Goal: Information Seeking & Learning: Compare options

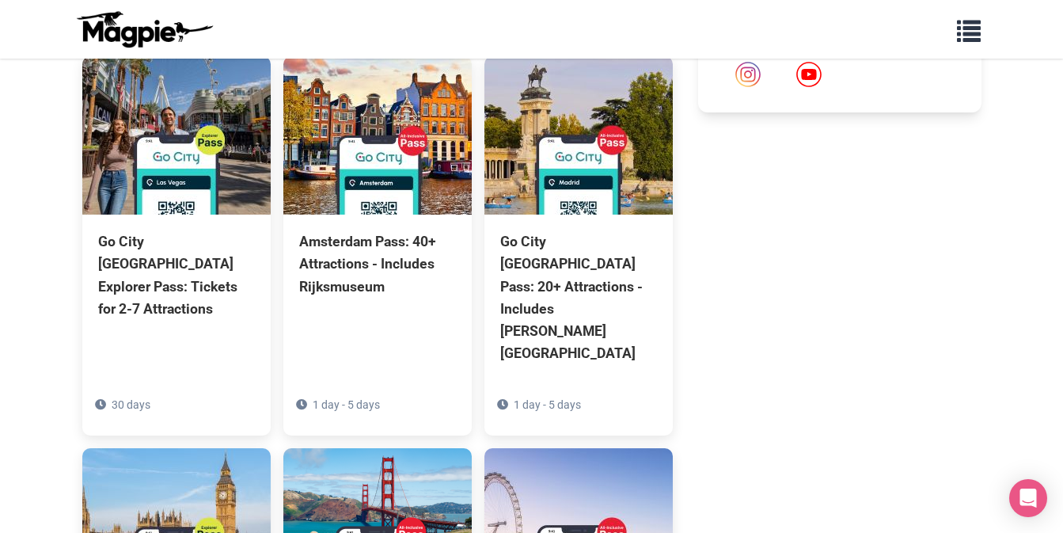
scroll to position [1078, 0]
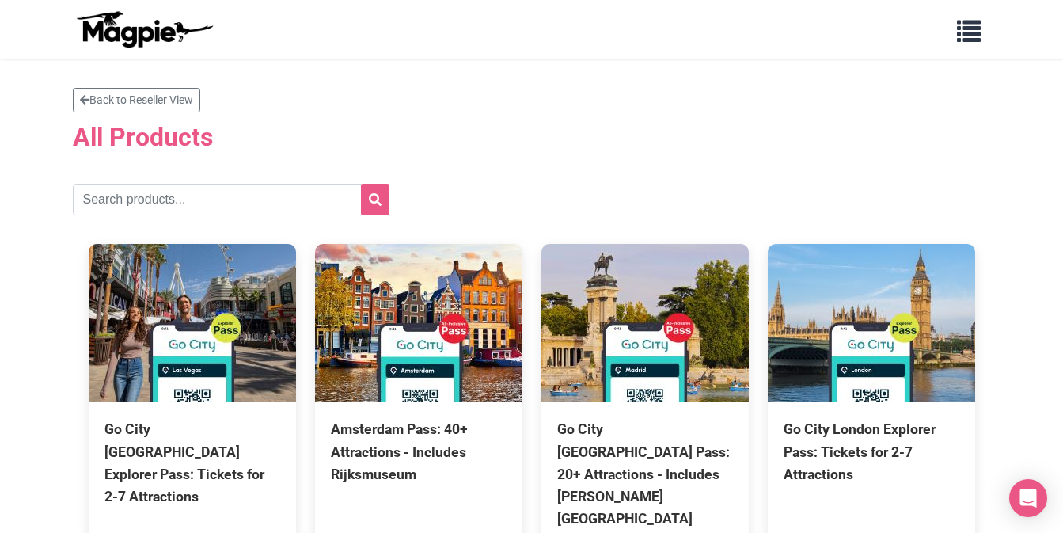
scroll to position [3, 0]
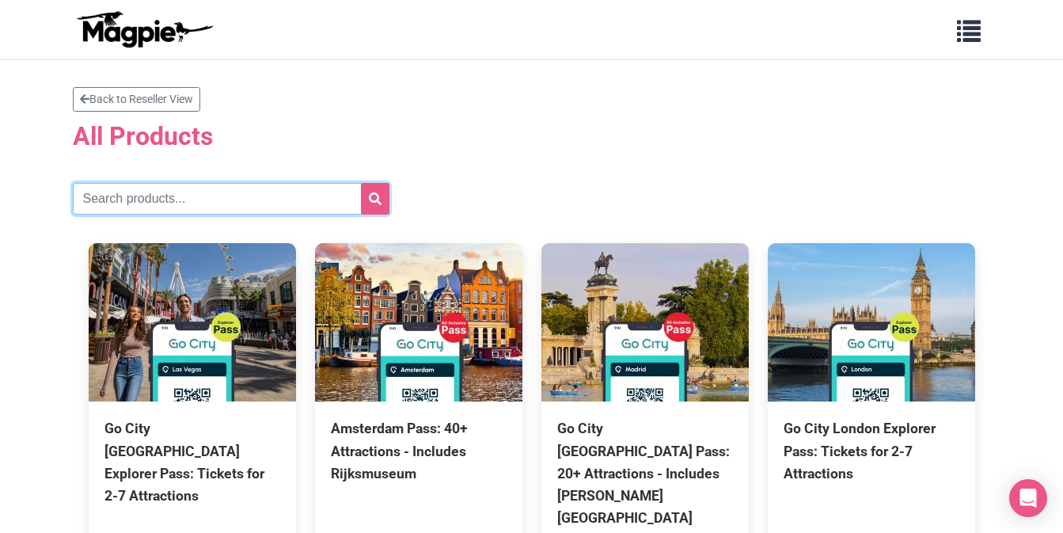
click at [125, 203] on input "text" at bounding box center [231, 199] width 317 height 32
type input "san diego"
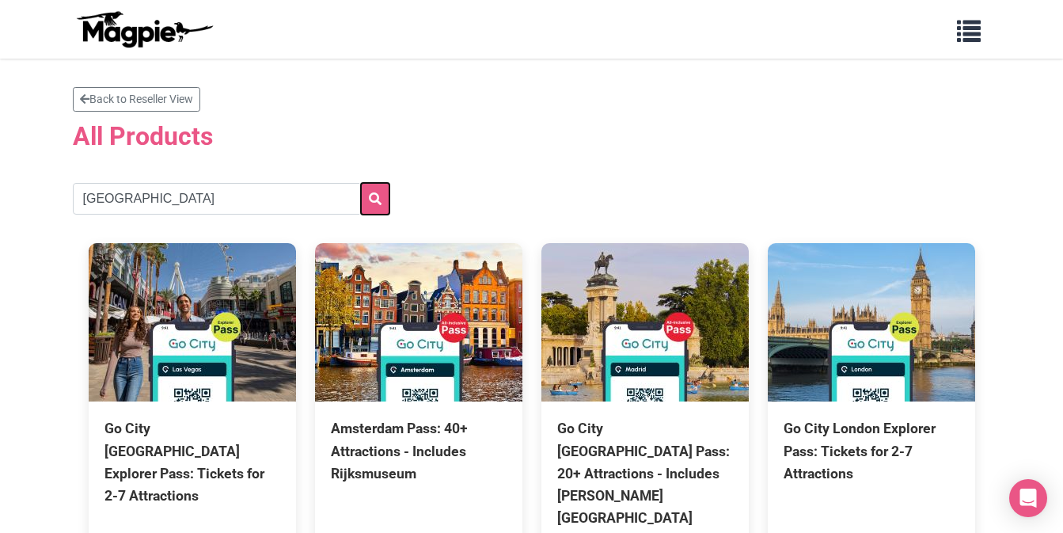
click at [371, 195] on icon "submit" at bounding box center [375, 198] width 13 height 13
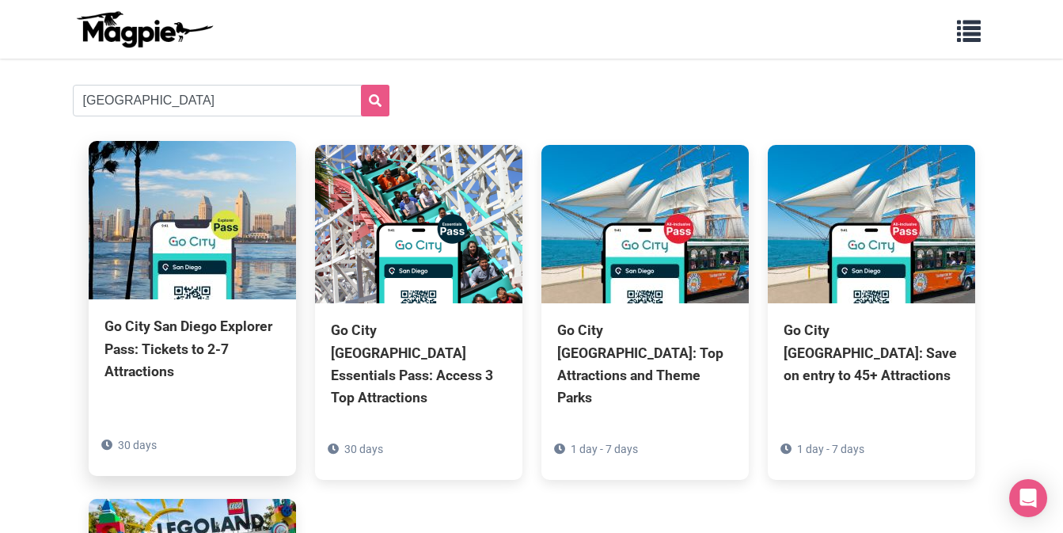
scroll to position [102, 0]
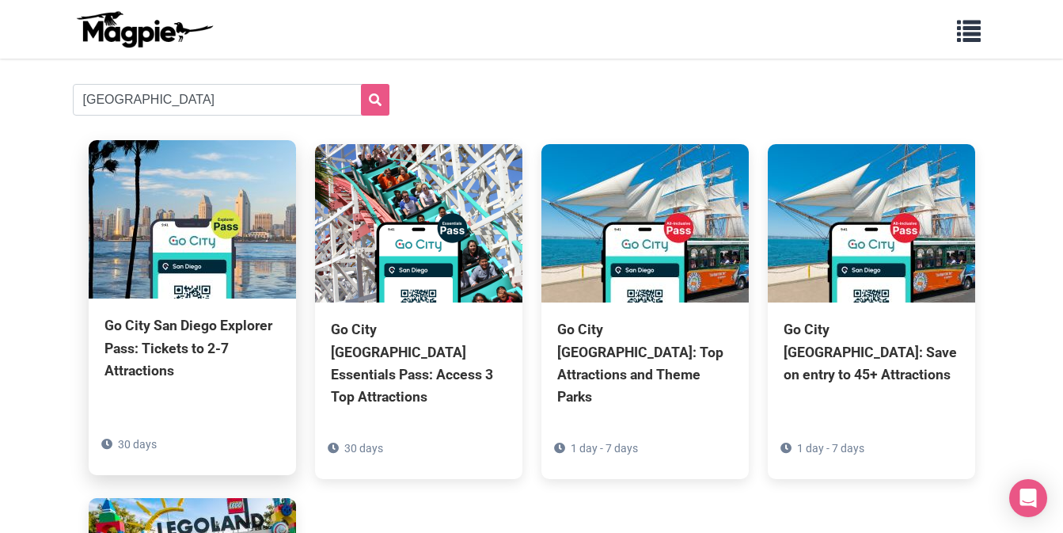
click at [180, 296] on img at bounding box center [192, 219] width 207 height 158
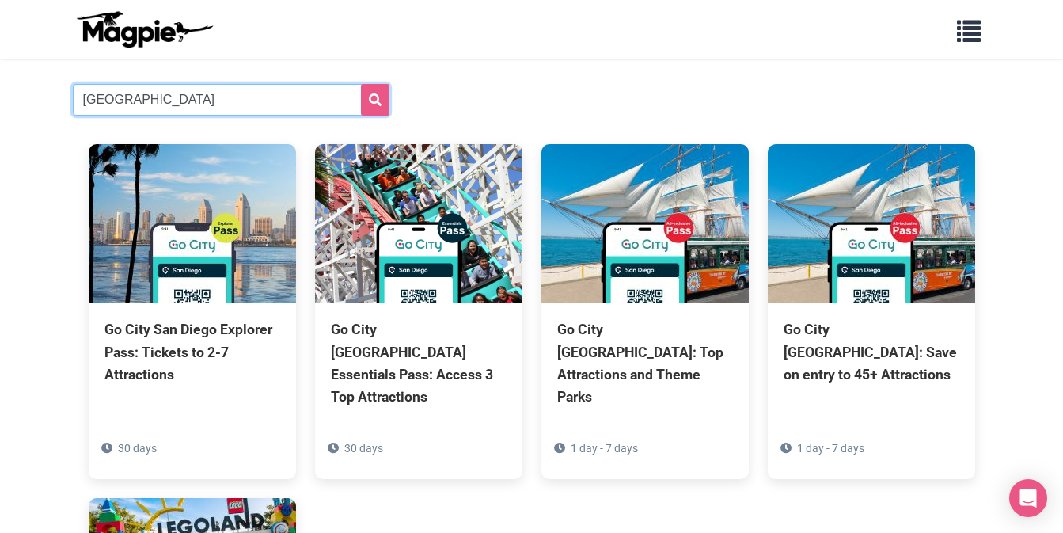
click at [137, 95] on input "san diego" at bounding box center [231, 100] width 317 height 32
type input "los angeles"
click at [361, 84] on button "submit" at bounding box center [375, 100] width 28 height 32
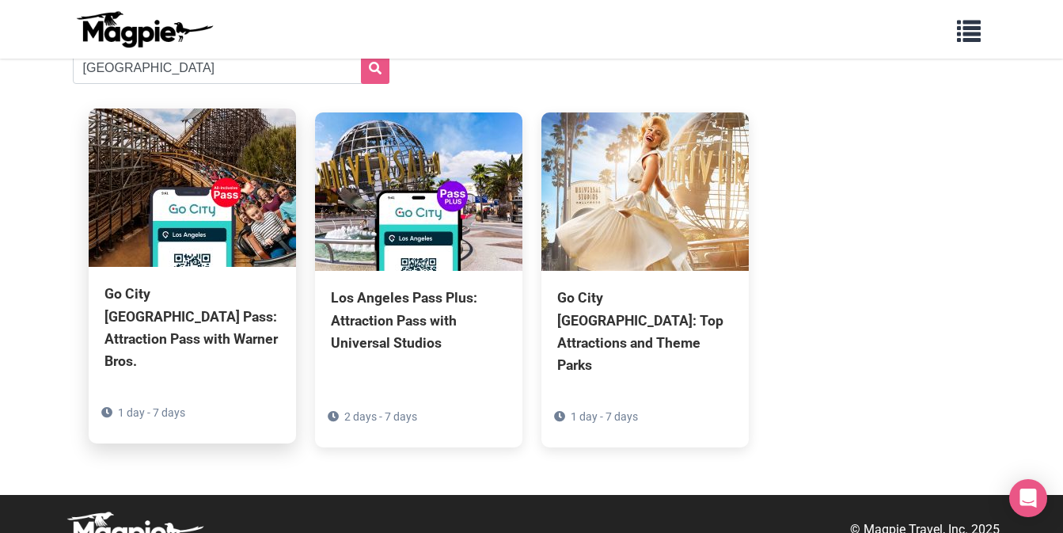
scroll to position [135, 0]
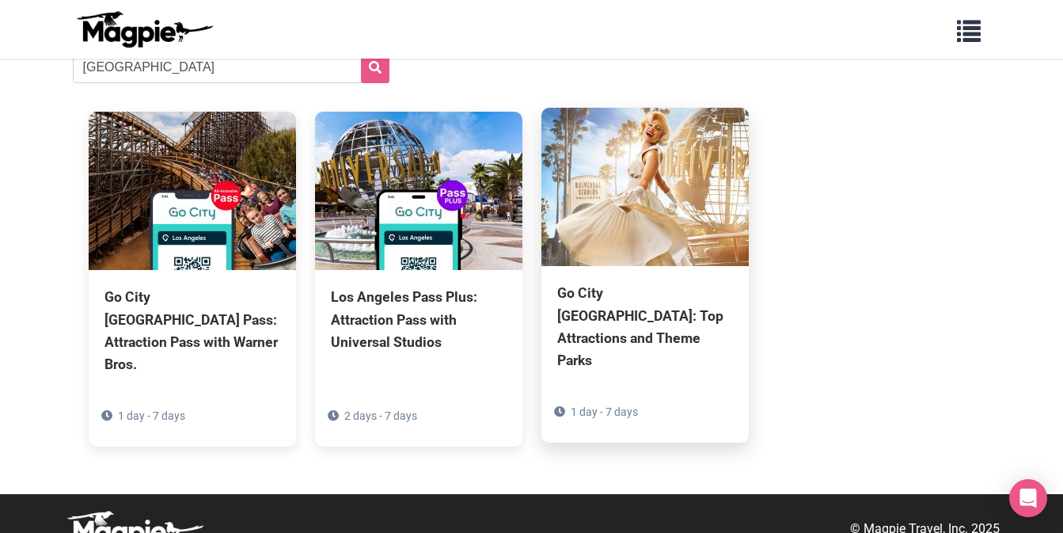
click at [666, 292] on div "Go City Los Angeles Pass: Top Attractions and Theme Parks" at bounding box center [645, 326] width 176 height 89
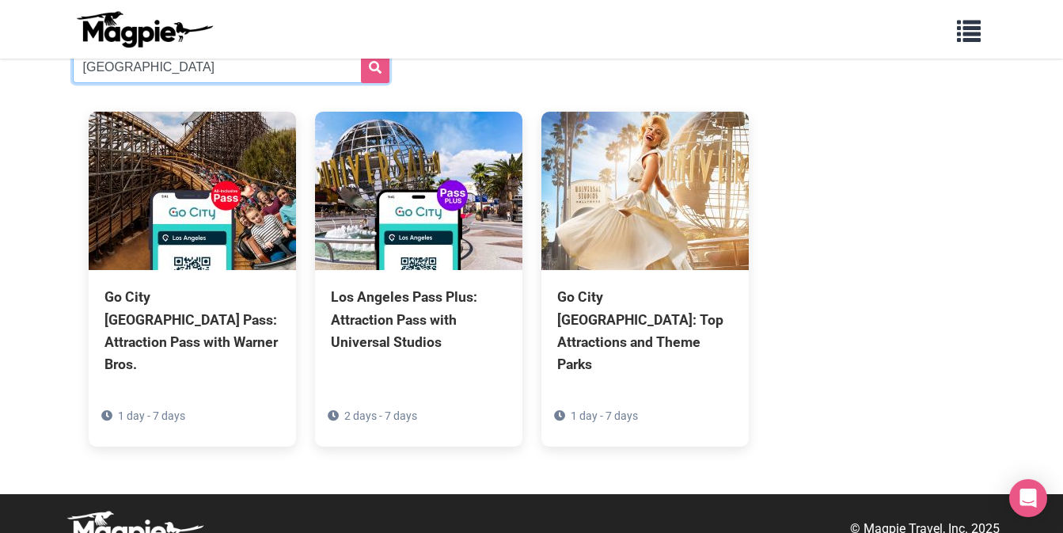
click at [245, 77] on input "los angeles" at bounding box center [231, 67] width 317 height 32
type input "[GEOGRAPHIC_DATA]"
click at [361, 51] on button "submit" at bounding box center [375, 67] width 28 height 32
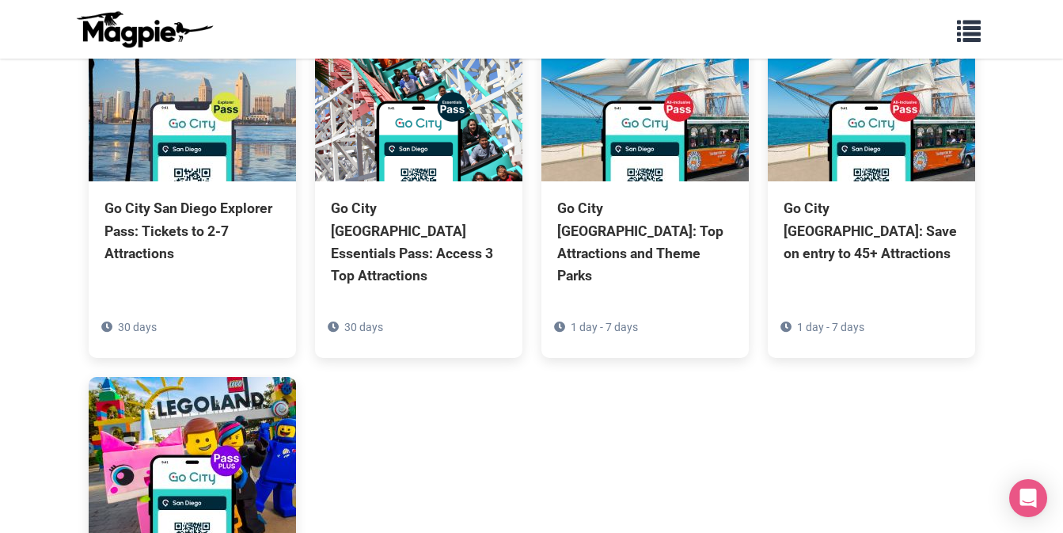
scroll to position [226, 0]
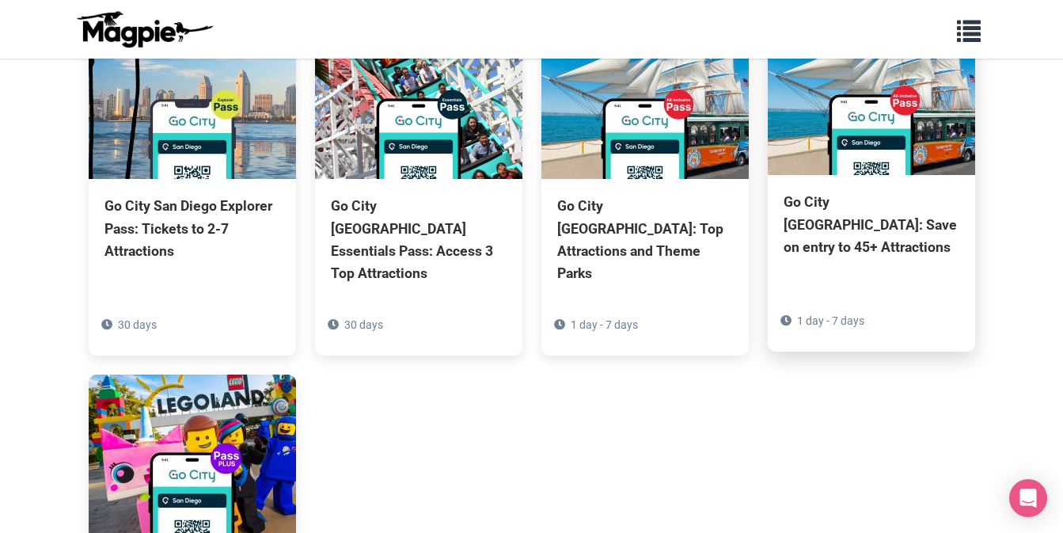
click at [875, 223] on div "Go City [GEOGRAPHIC_DATA]: Save on entry to 45+ Attractions" at bounding box center [872, 224] width 176 height 66
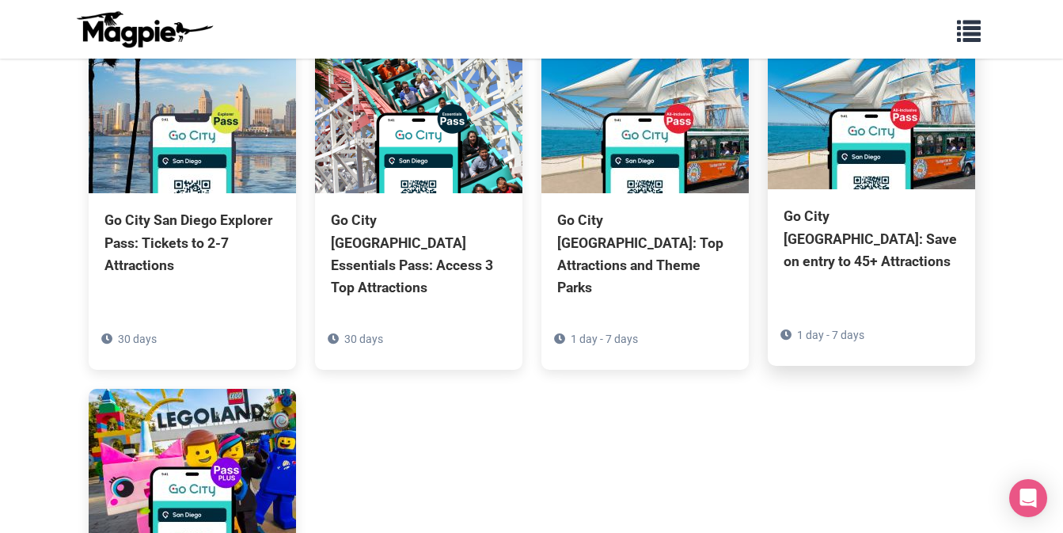
scroll to position [207, 0]
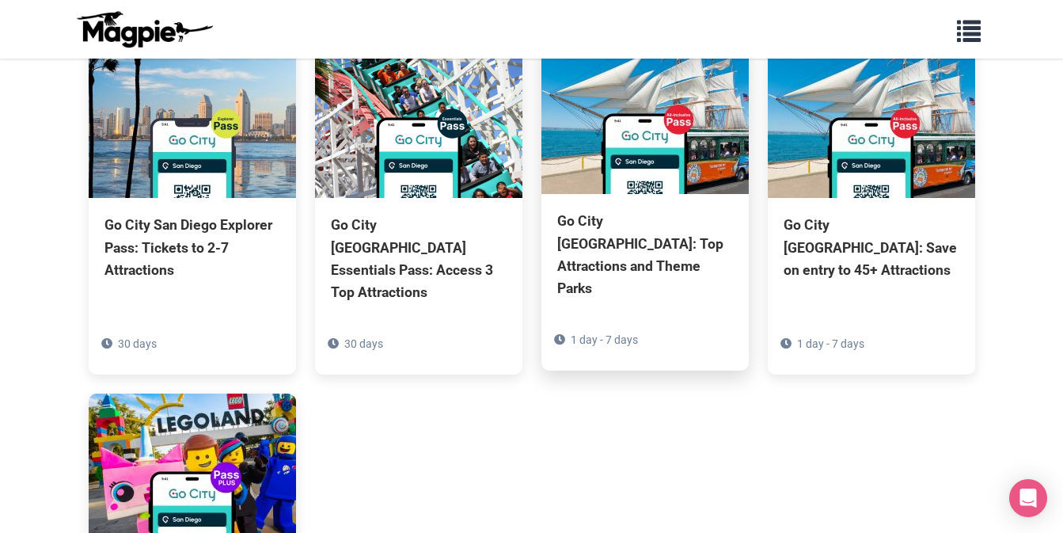
click at [619, 272] on div "Go City [GEOGRAPHIC_DATA]: Top Attractions and Theme Parks" at bounding box center [645, 254] width 176 height 89
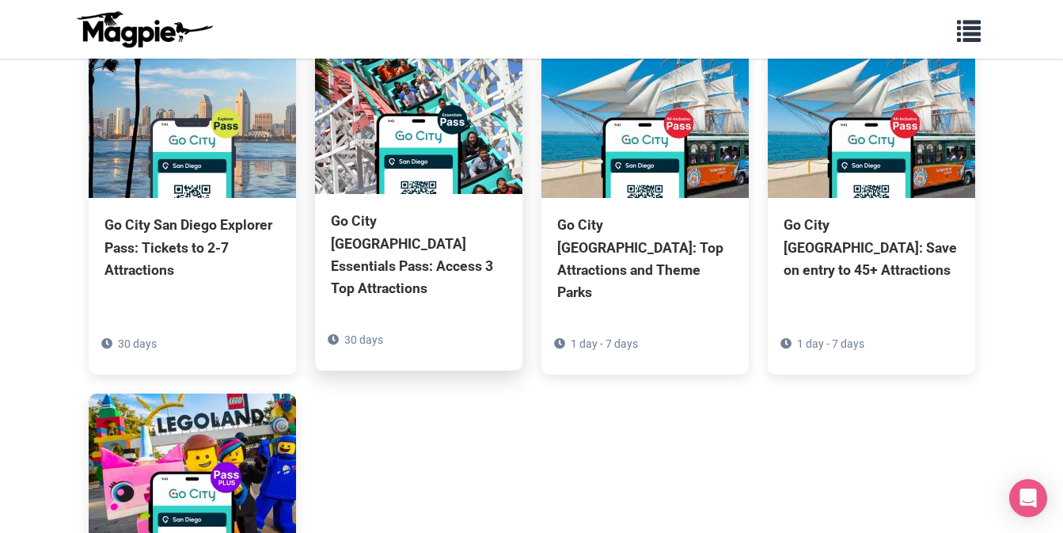
click at [438, 272] on div "Go City [GEOGRAPHIC_DATA] Essentials Pass: Access 3 Top Attractions" at bounding box center [419, 254] width 176 height 89
